Goal: Transaction & Acquisition: Download file/media

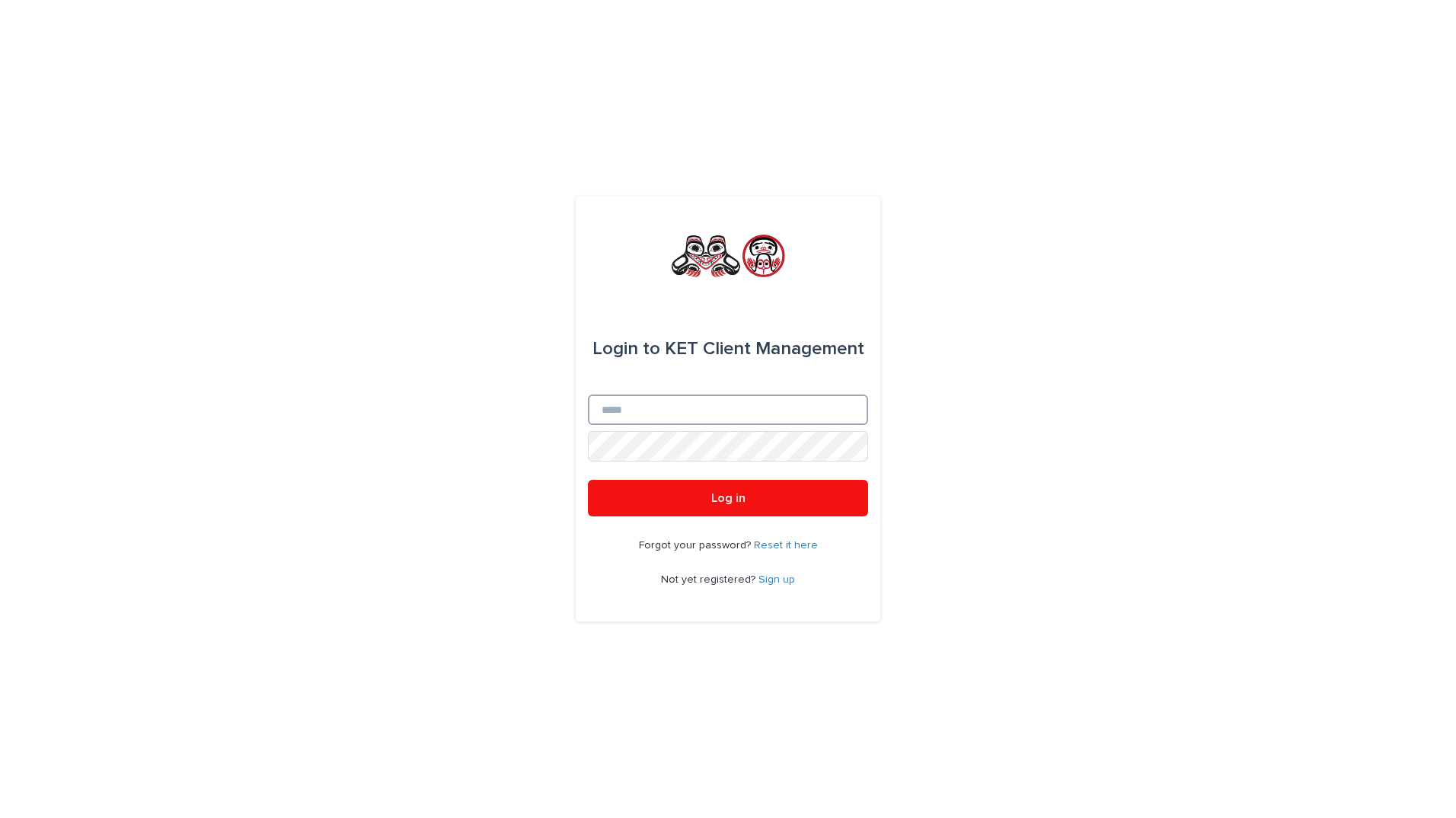
click at [616, 407] on input "Email" at bounding box center [728, 409] width 281 height 31
type input "**********"
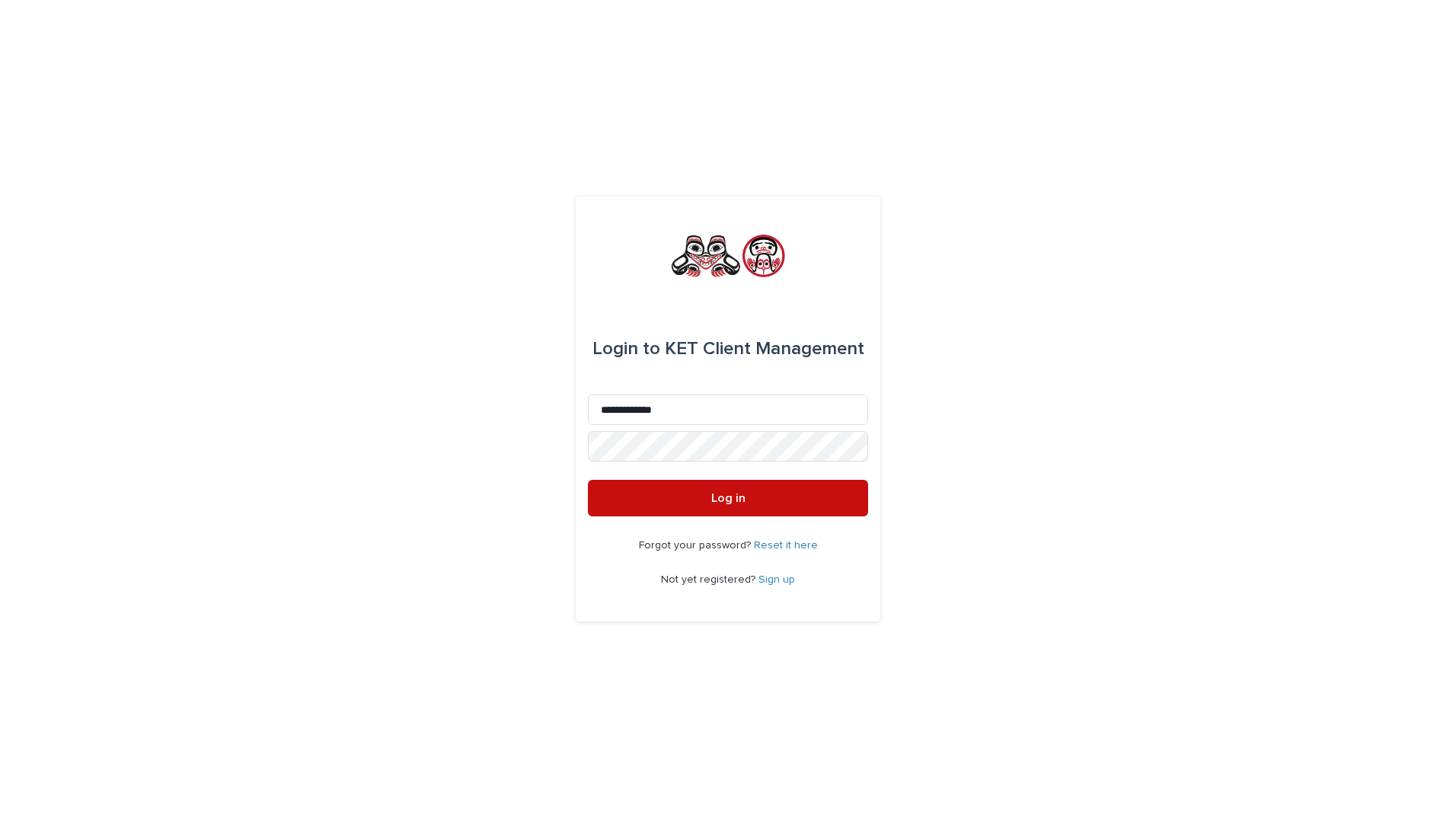
click at [729, 496] on span "Log in" at bounding box center [728, 498] width 34 height 12
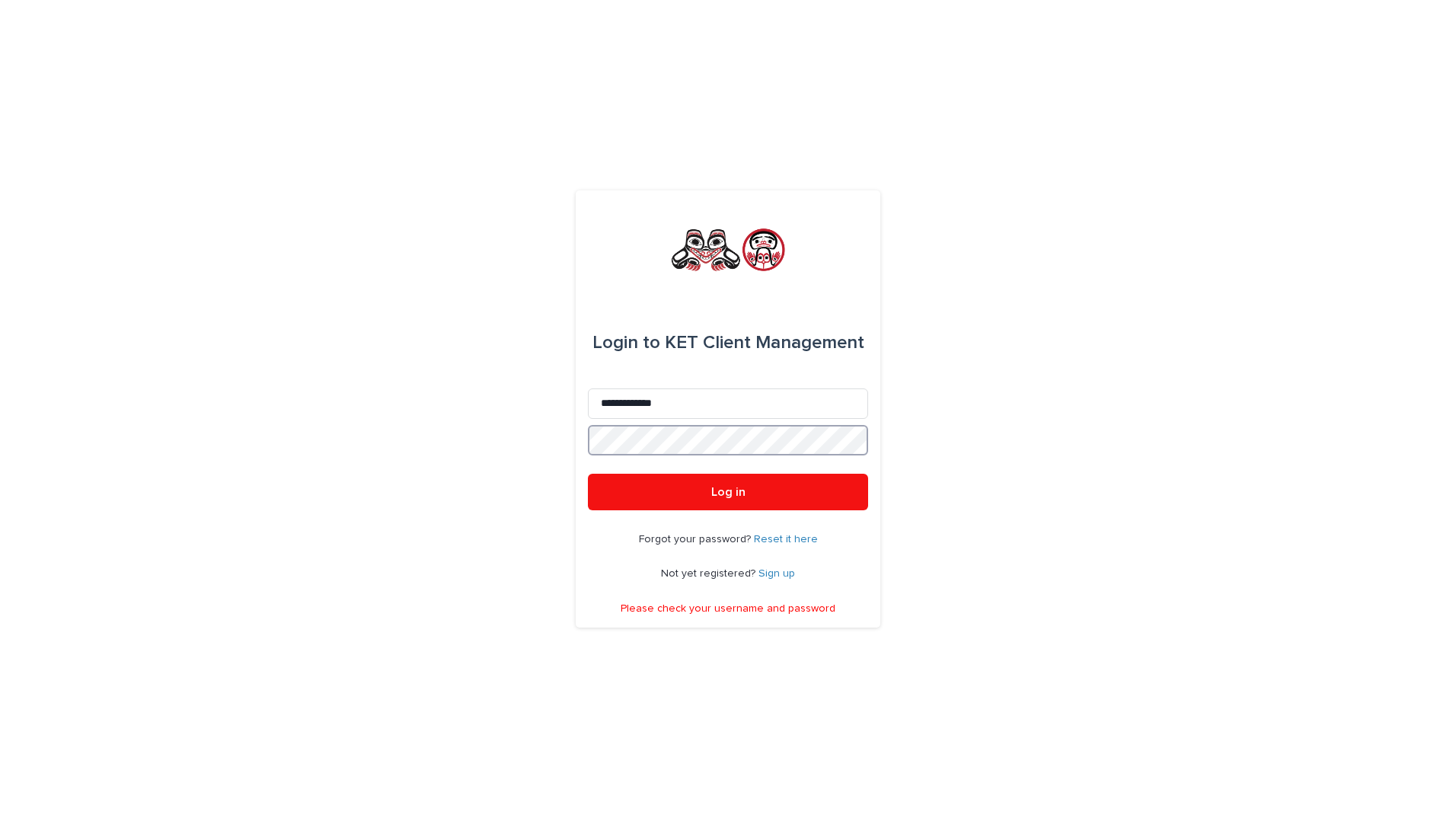
click at [586, 444] on div "**********" at bounding box center [728, 409] width 304 height 437
click at [588, 474] on button "Log in" at bounding box center [728, 492] width 281 height 36
click at [575, 448] on div "**********" at bounding box center [728, 409] width 1456 height 818
click at [725, 495] on span "Log in" at bounding box center [728, 492] width 34 height 12
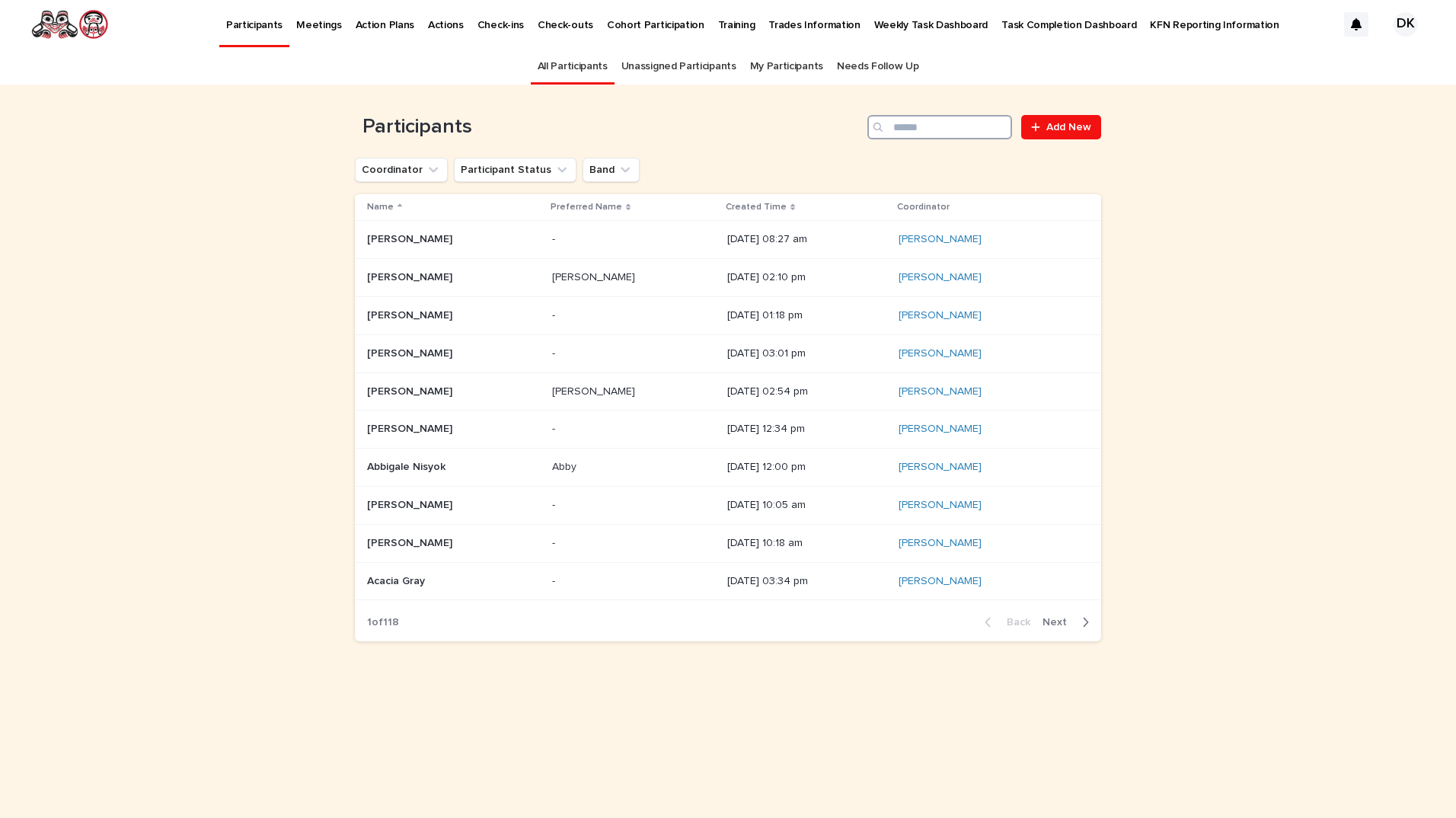
click at [902, 123] on input "Search" at bounding box center [940, 127] width 145 height 25
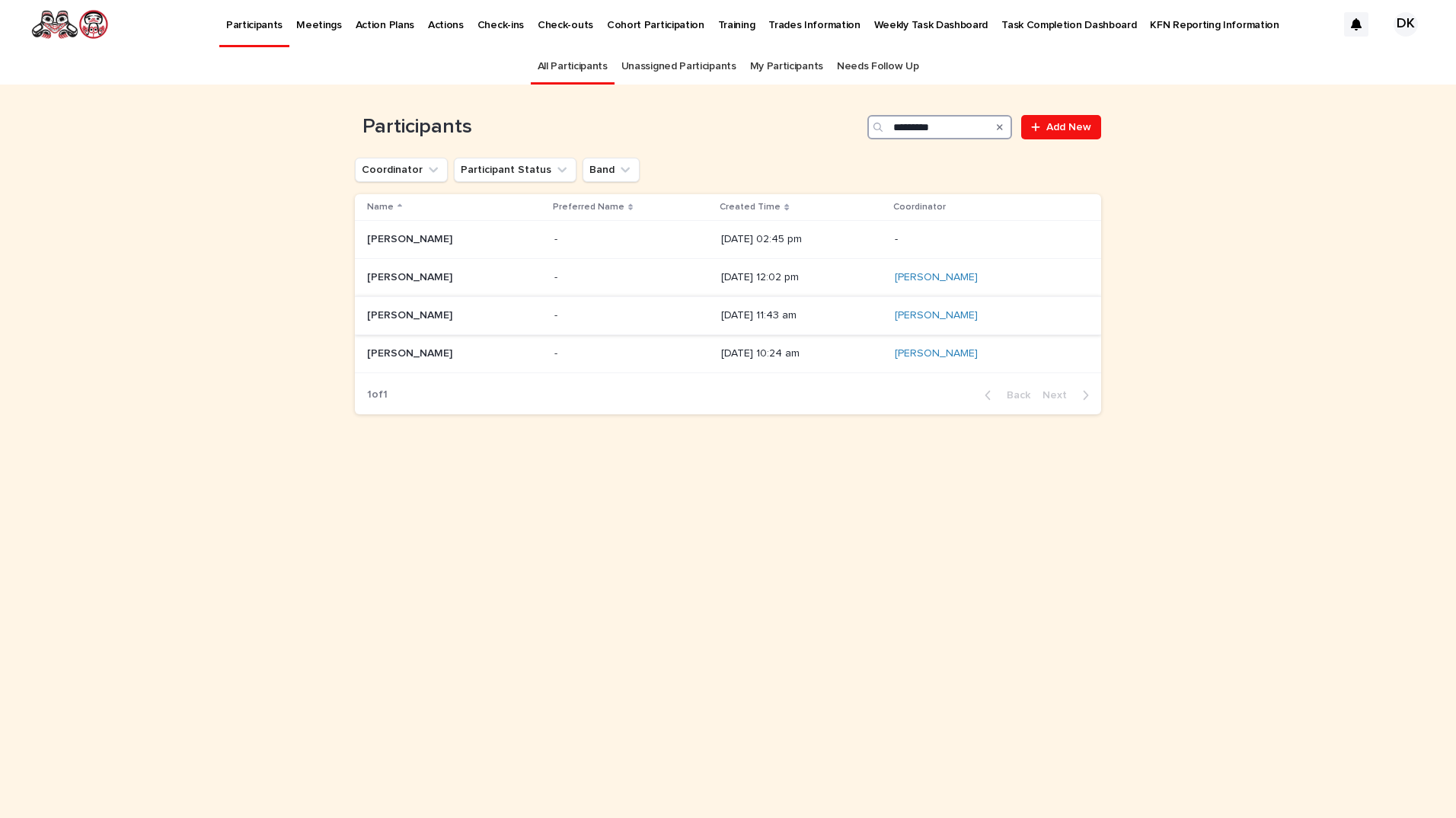
type input "*********"
click at [377, 317] on p "[PERSON_NAME]" at bounding box center [411, 314] width 88 height 16
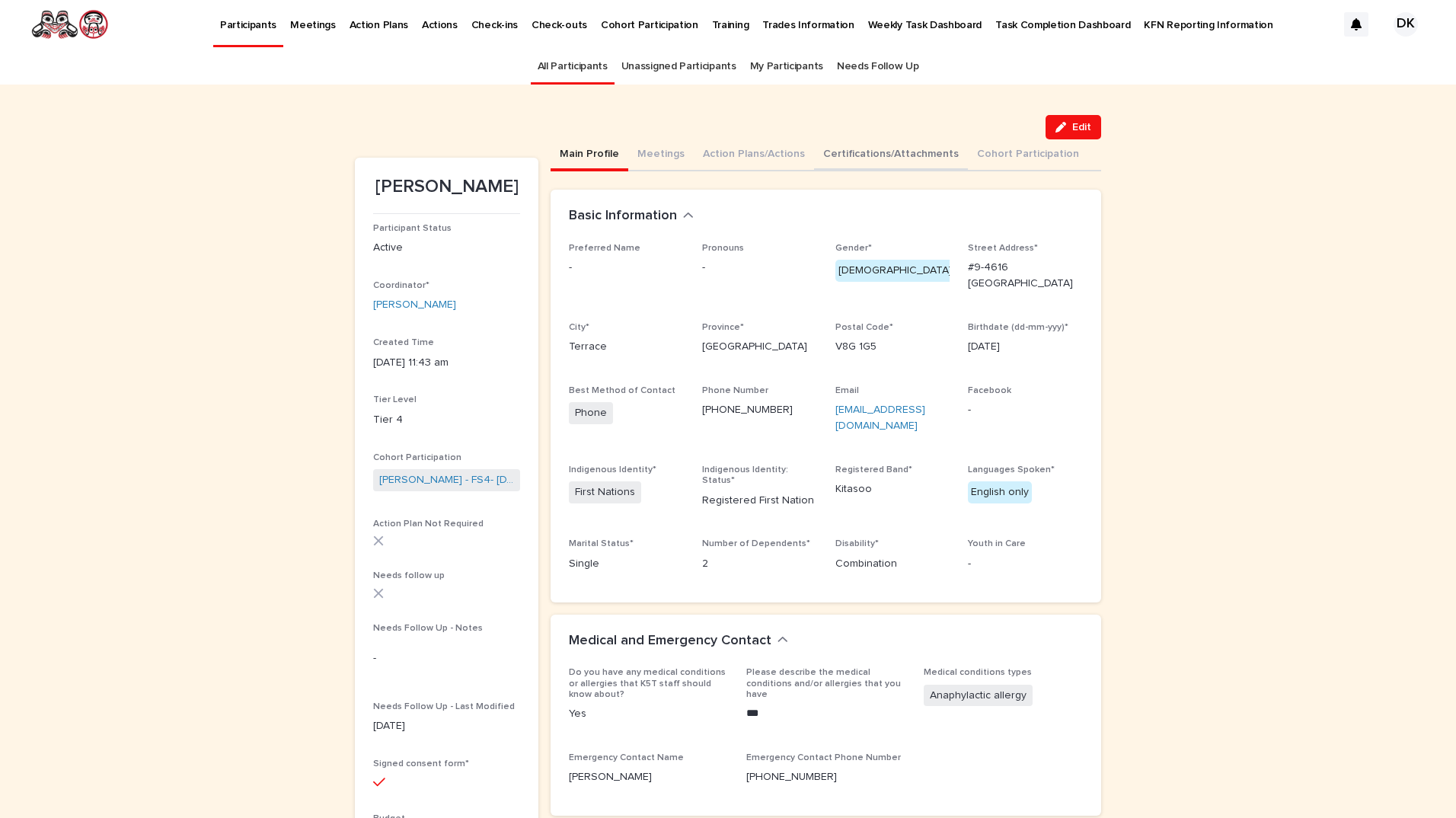
click at [829, 157] on button "Certifications/Attachments" at bounding box center [890, 155] width 153 height 32
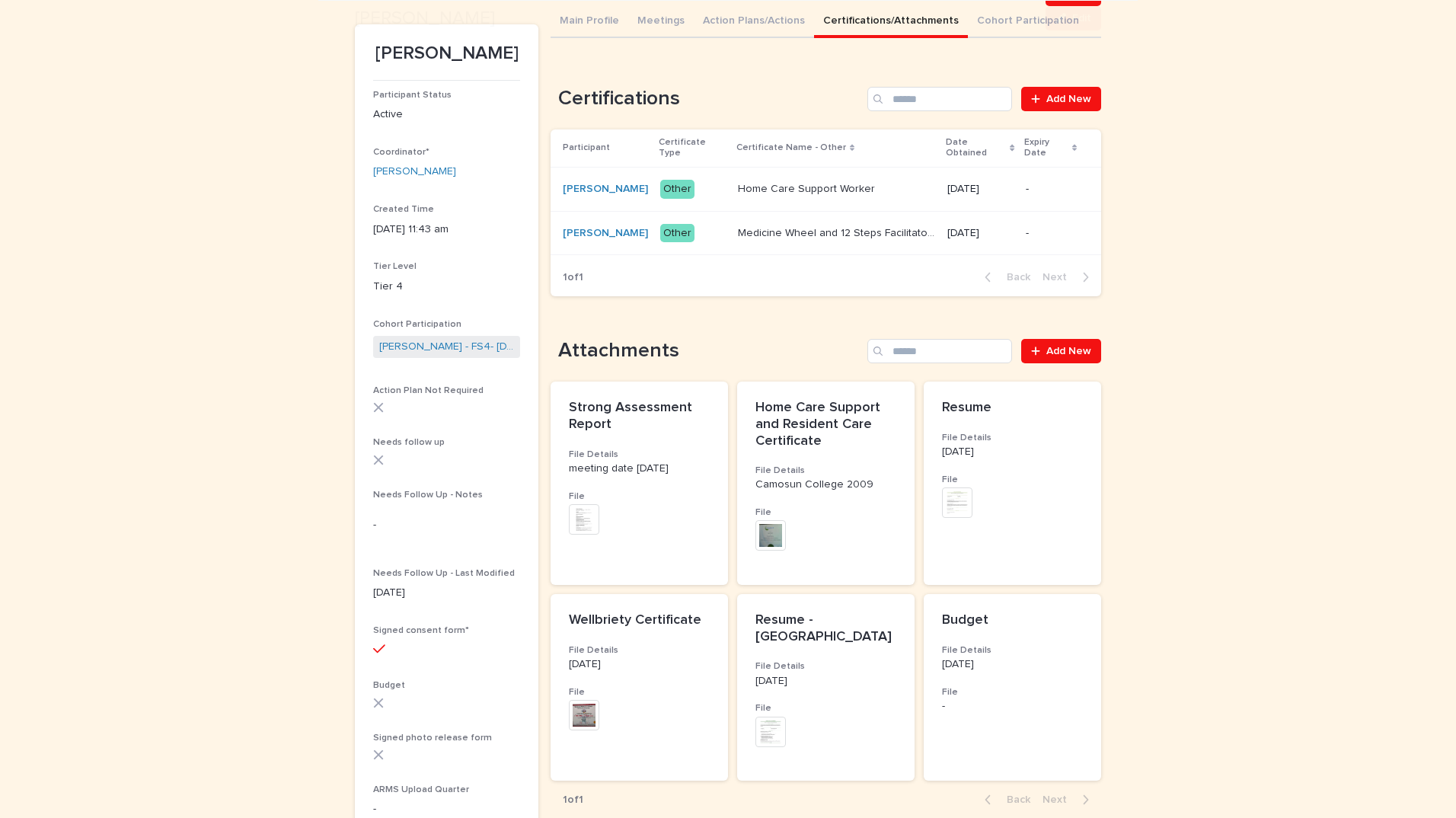
scroll to position [318, 0]
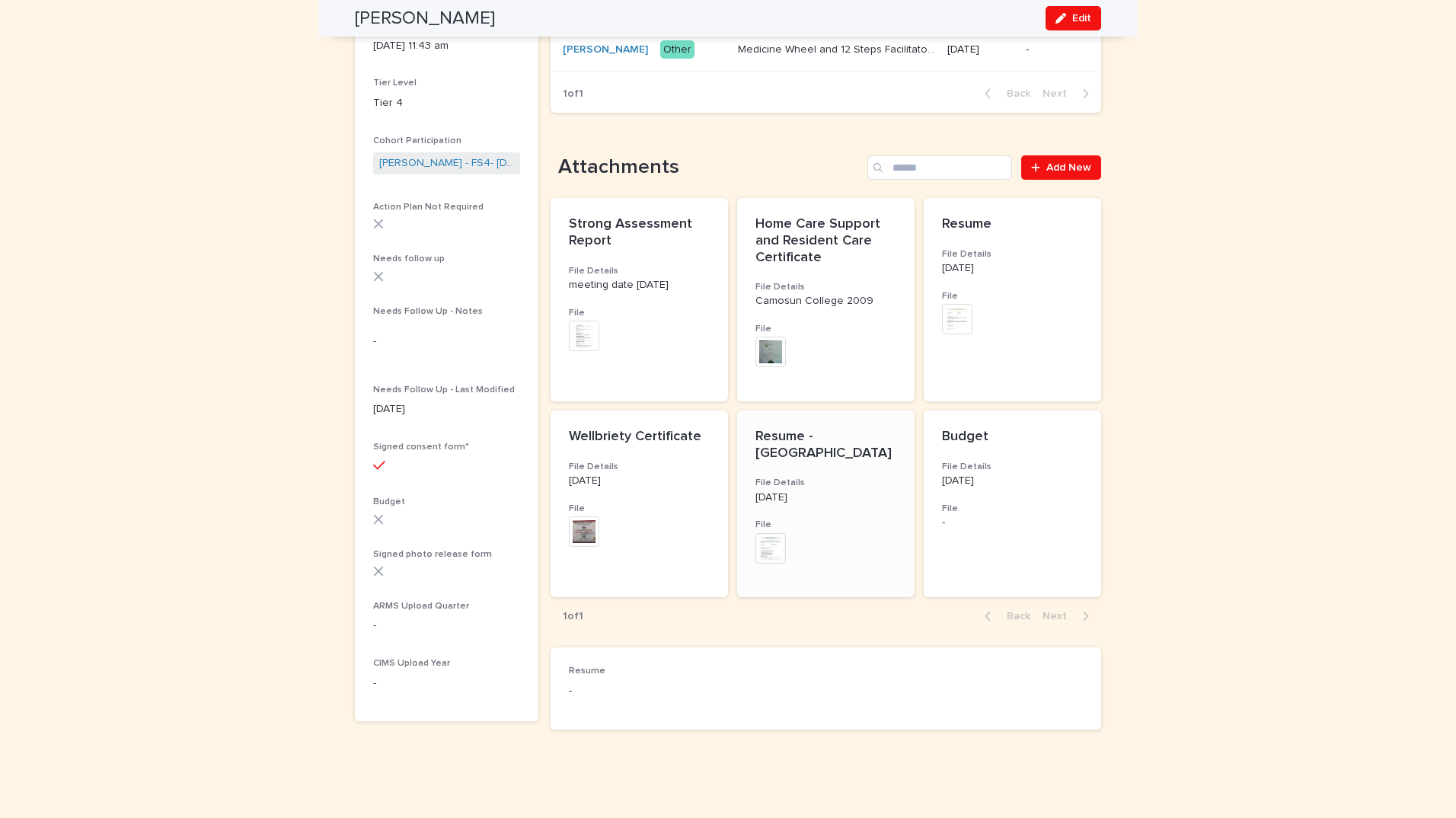
click at [763, 534] on img at bounding box center [771, 548] width 31 height 31
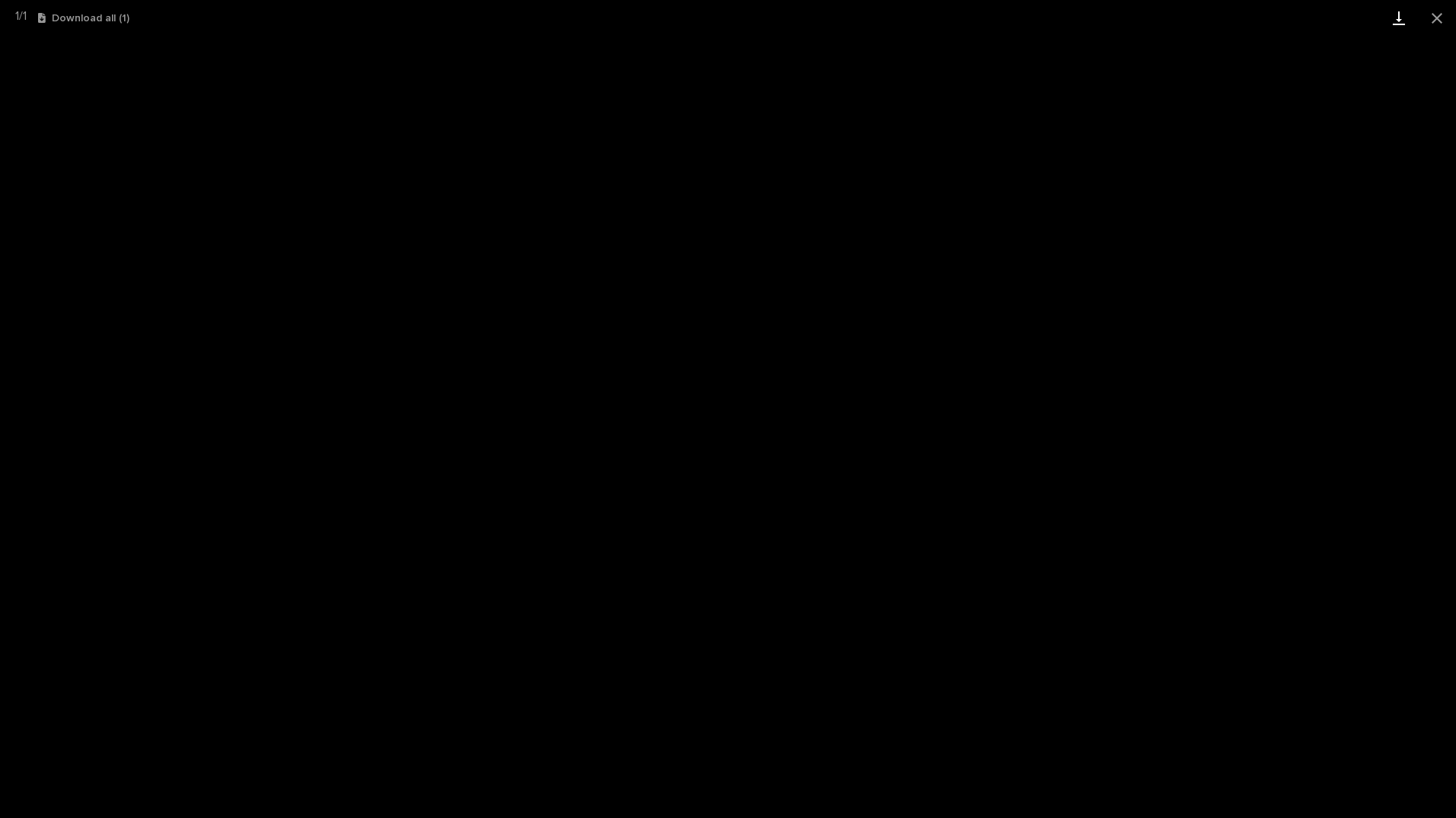
click at [1402, 15] on link "Download" at bounding box center [1398, 18] width 38 height 36
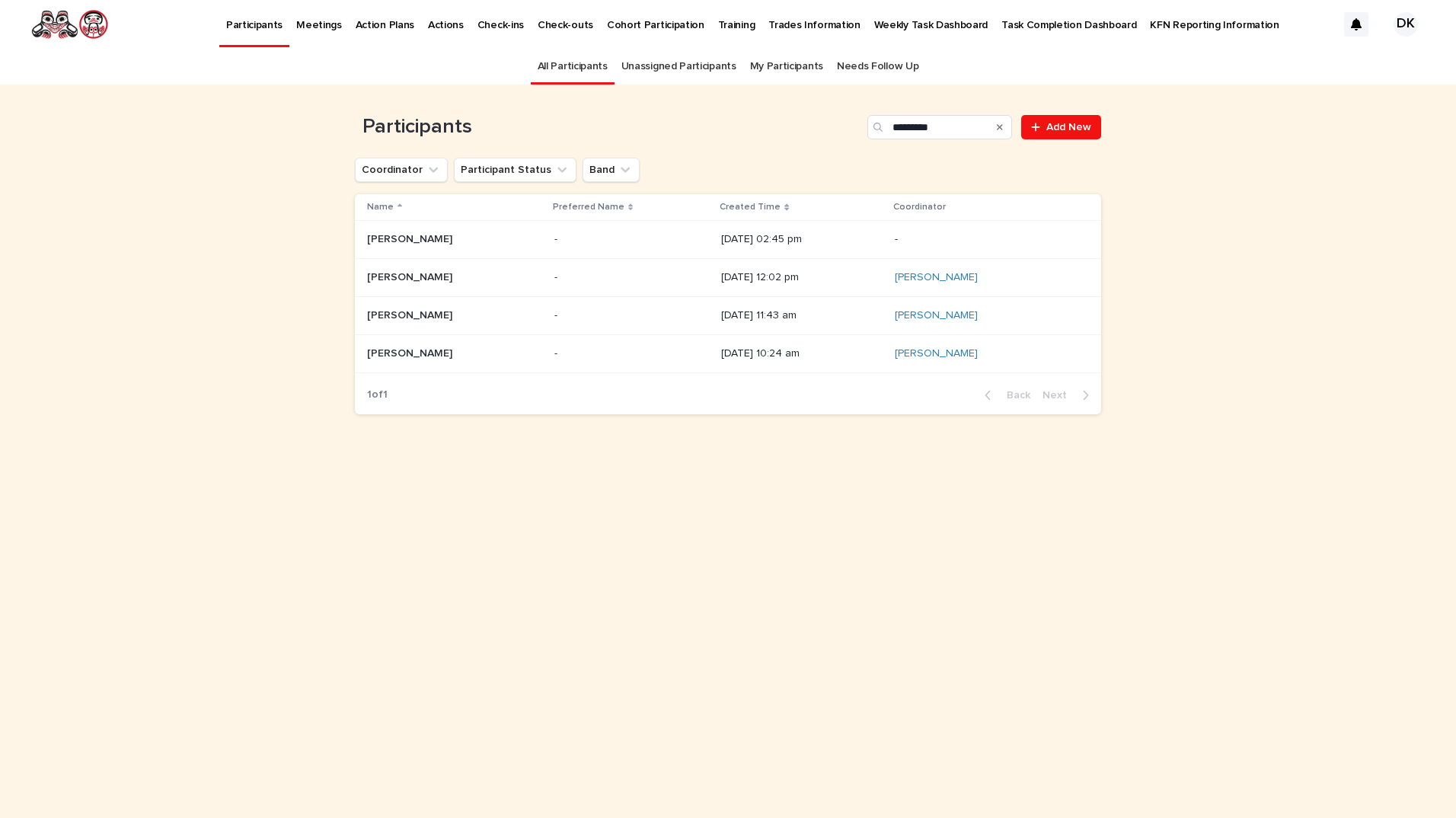
click at [387, 310] on p "[PERSON_NAME]" at bounding box center [411, 314] width 88 height 16
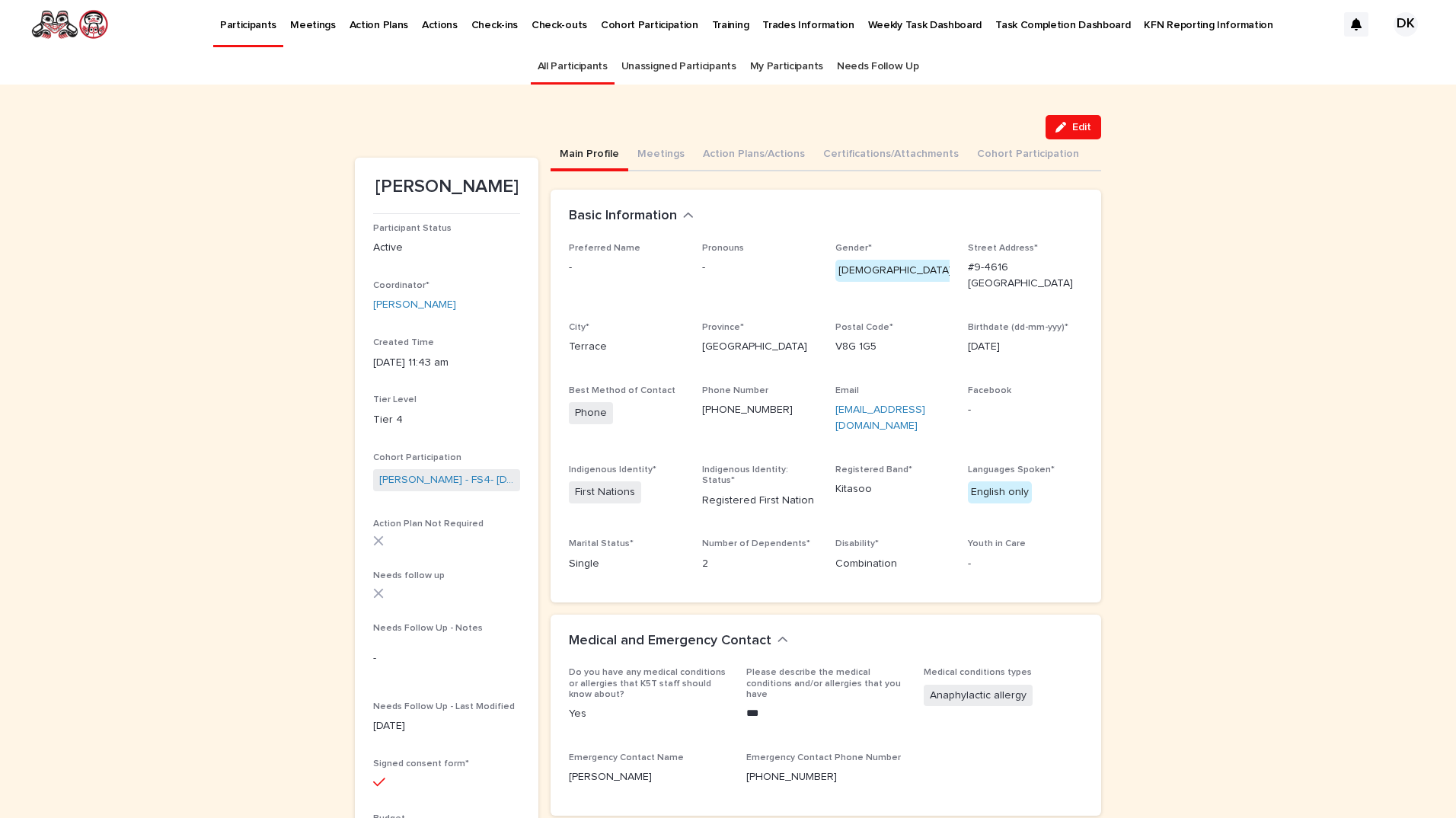
scroll to position [48, 0]
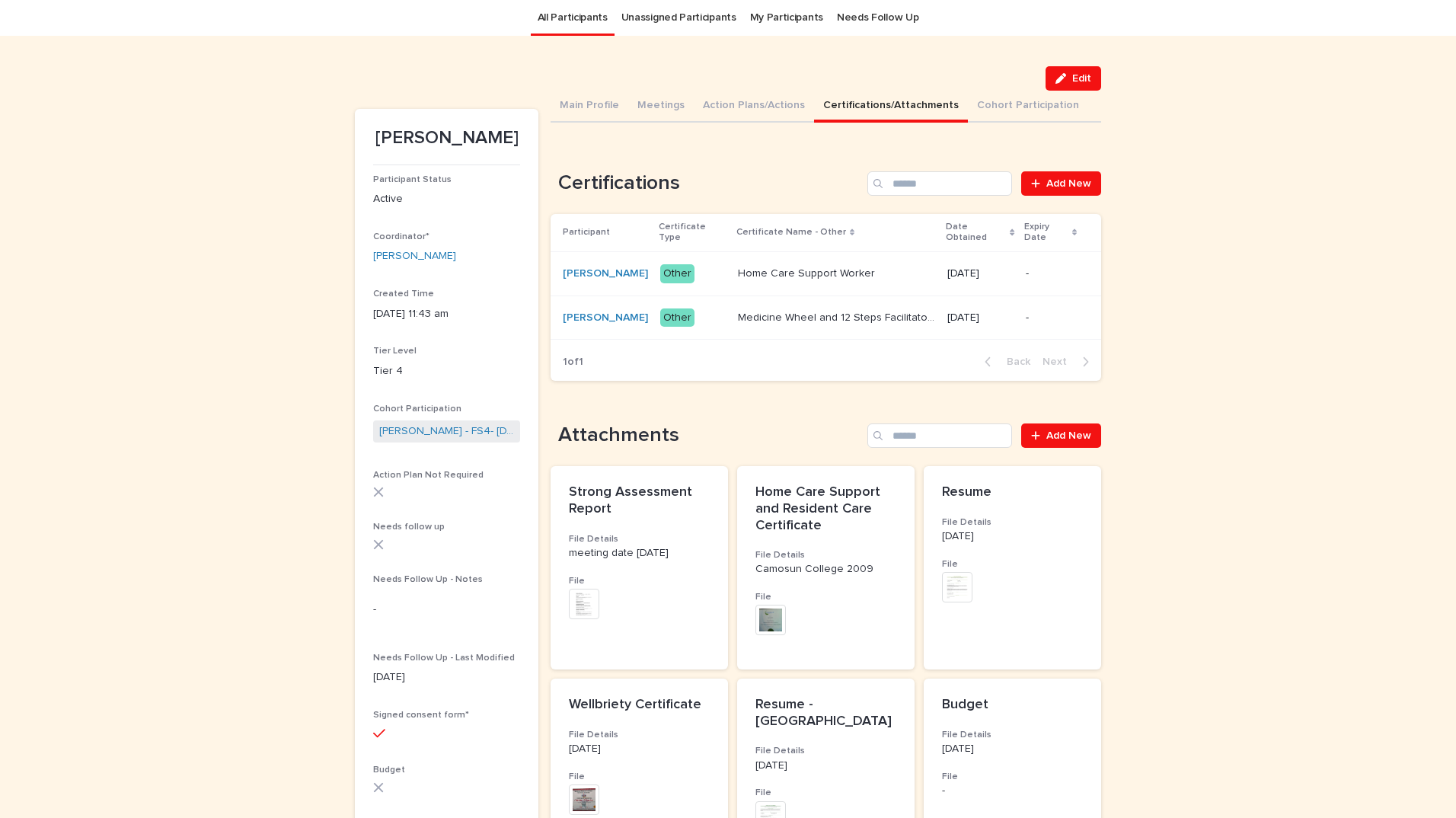
click at [838, 106] on button "Certifications/Attachments" at bounding box center [890, 107] width 153 height 32
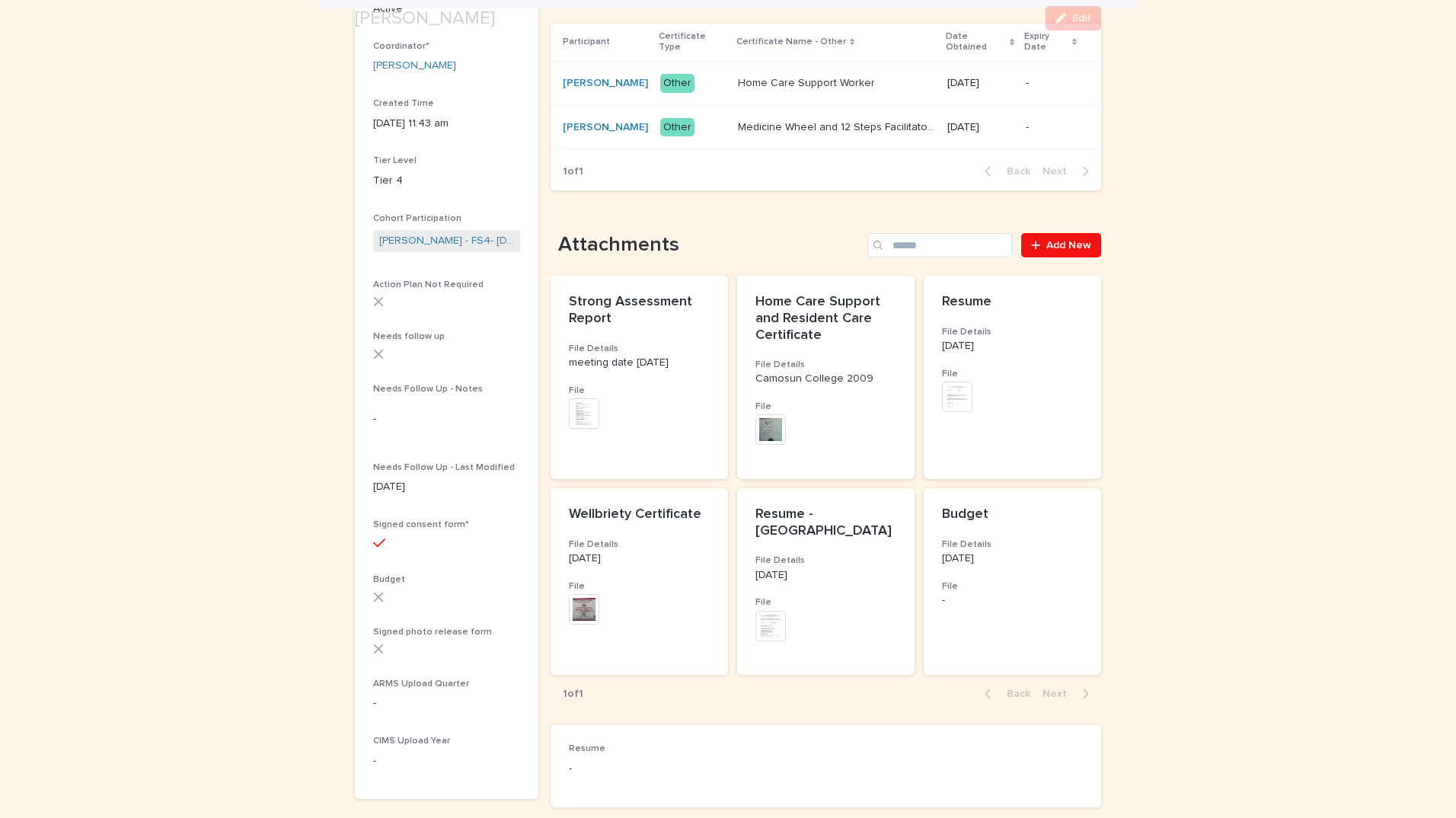
scroll to position [315, 0]
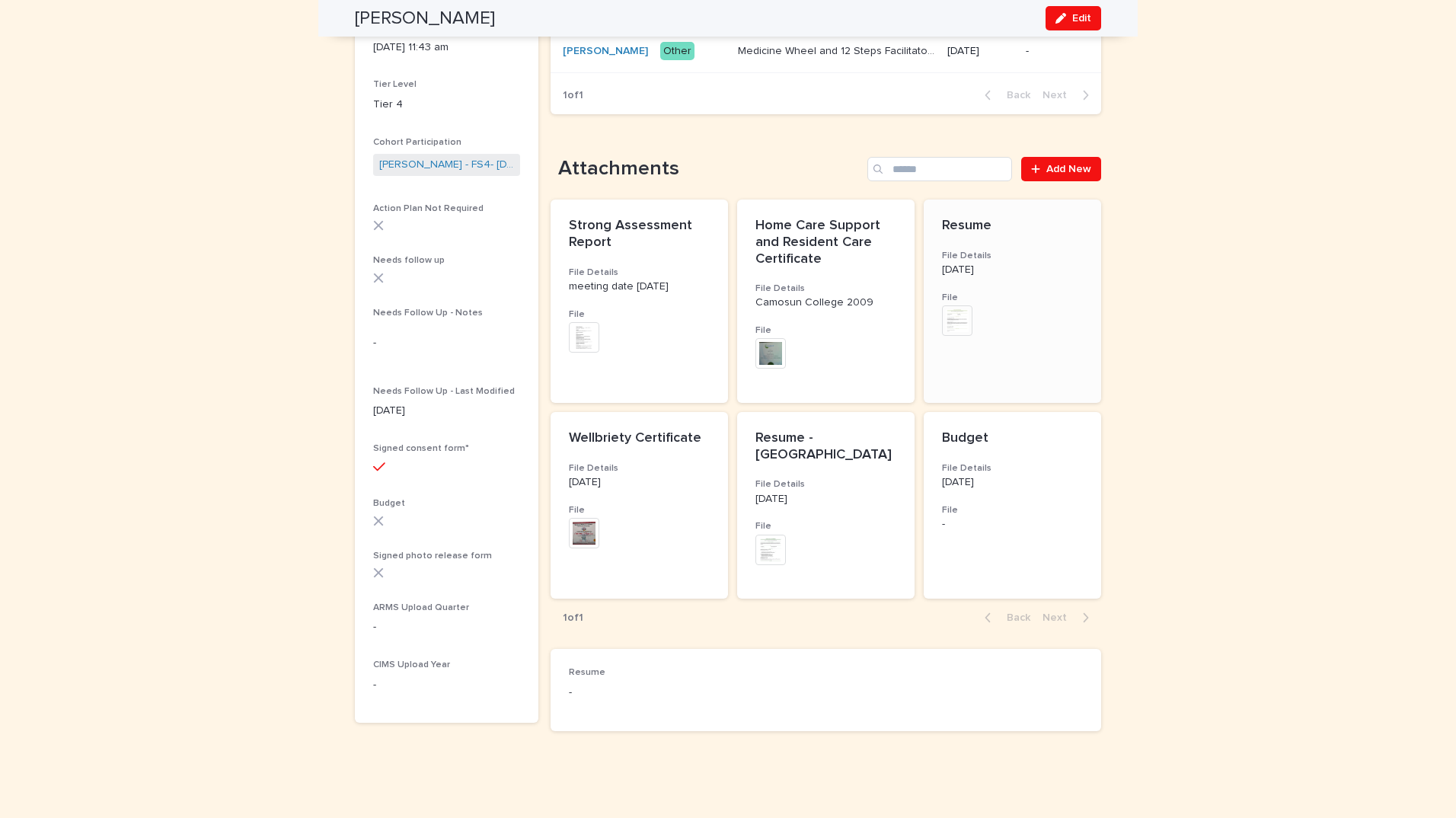
click at [946, 235] on p "Resume" at bounding box center [1013, 226] width 141 height 17
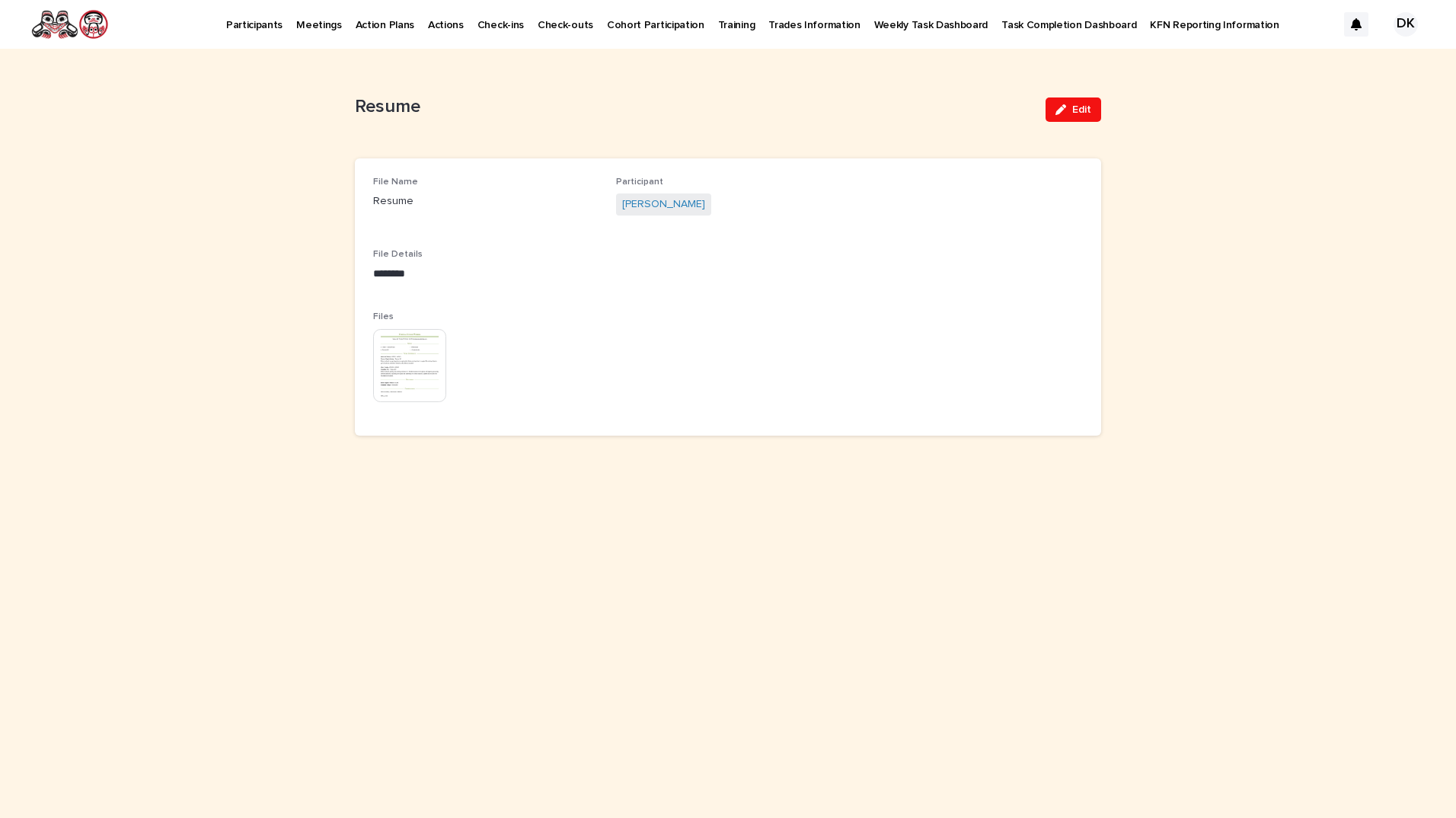
click at [414, 351] on img at bounding box center [410, 365] width 73 height 73
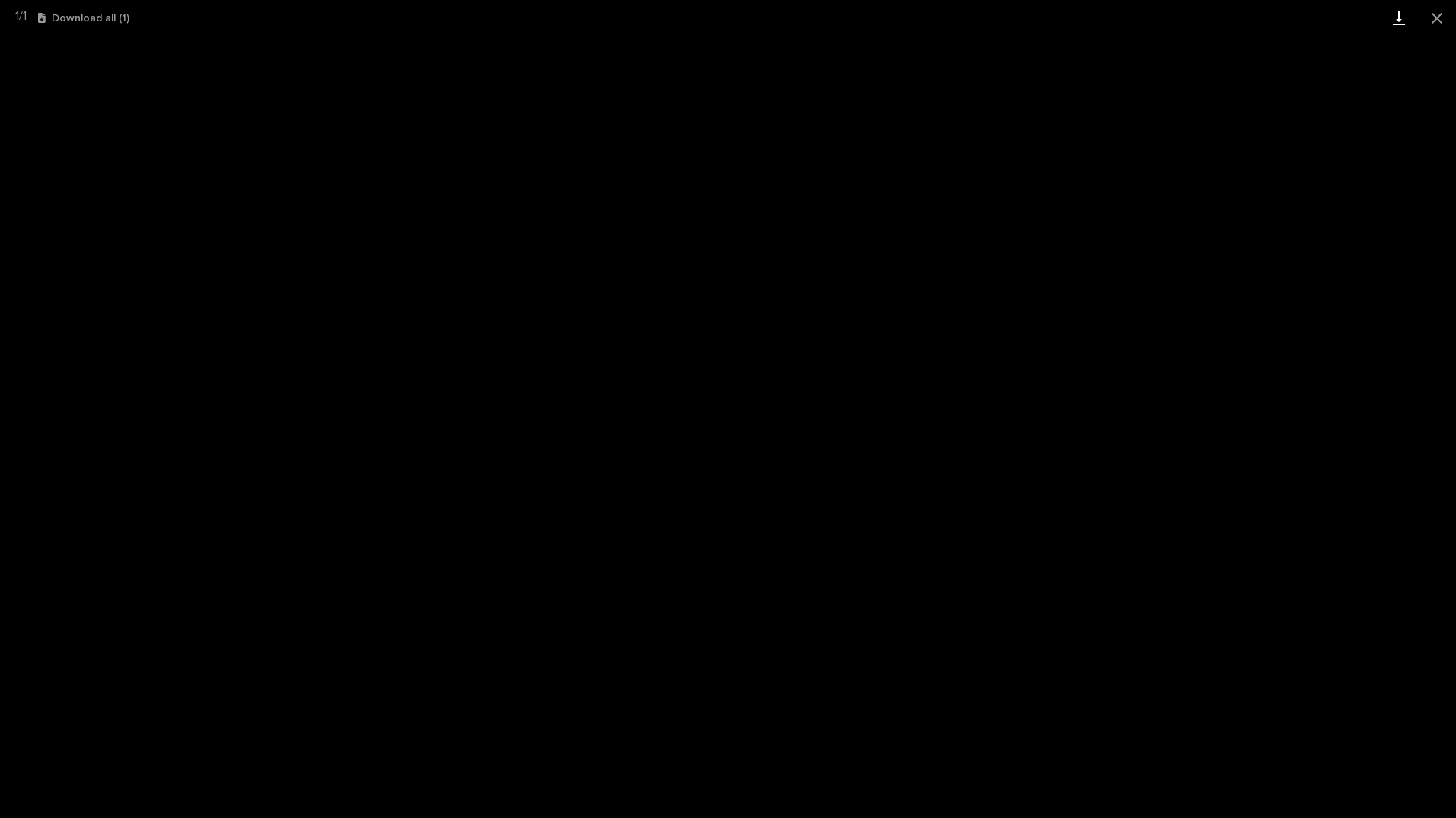
click at [1397, 17] on link "Download" at bounding box center [1398, 18] width 38 height 36
drag, startPoint x: 1442, startPoint y: 35, endPoint x: 1399, endPoint y: 20, distance: 45.5
click at [1399, 20] on link "Download" at bounding box center [1398, 18] width 38 height 36
